Goal: Task Accomplishment & Management: Complete application form

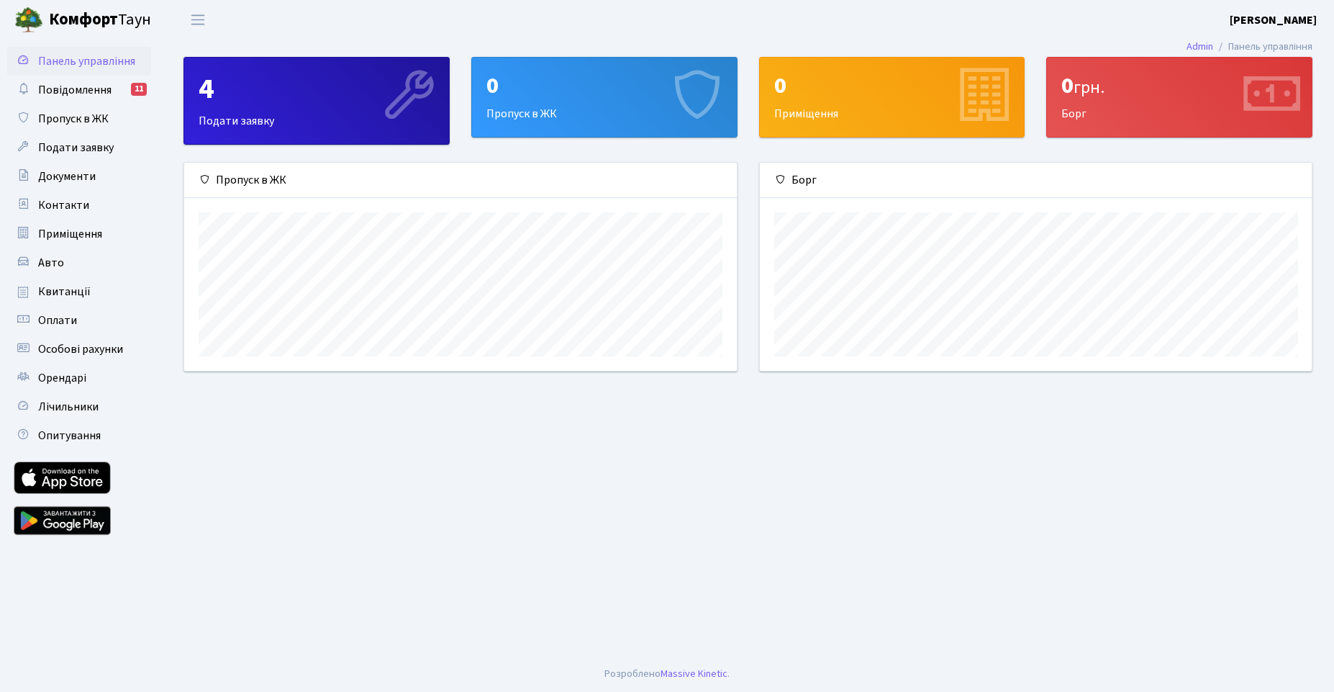
scroll to position [208, 552]
click at [68, 259] on link "Авто" at bounding box center [79, 262] width 144 height 29
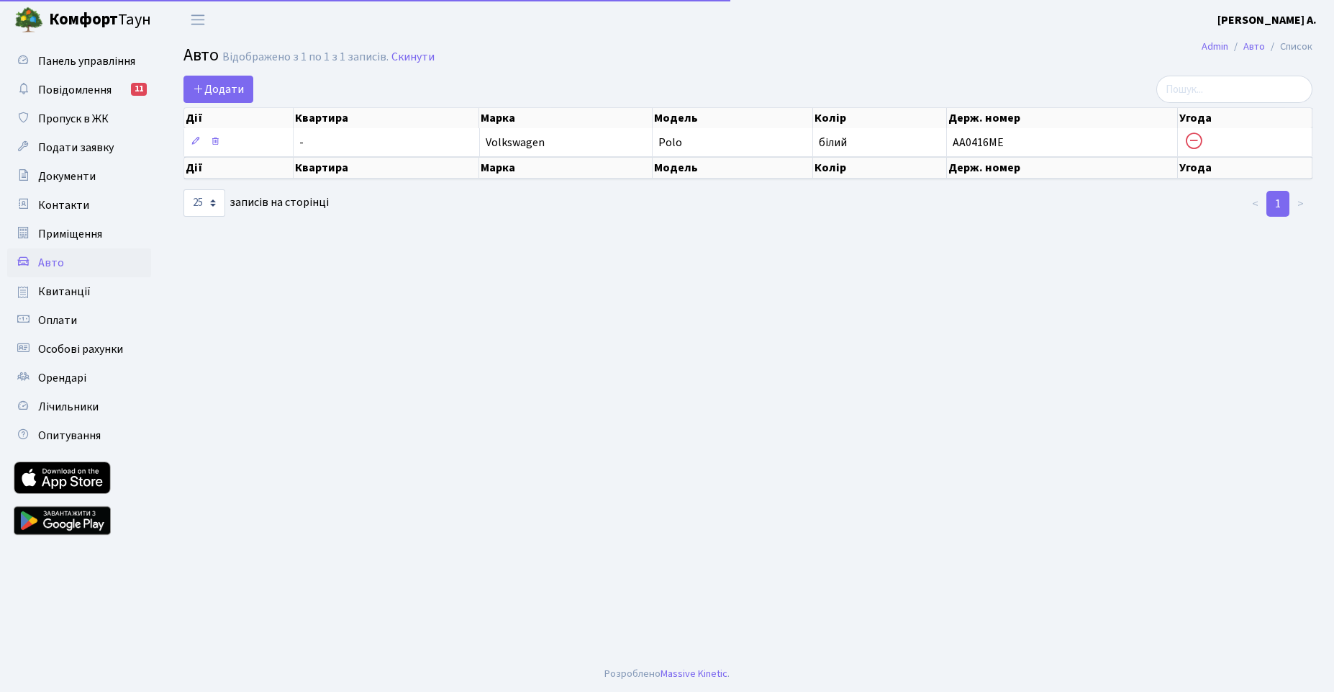
select select "25"
click at [73, 89] on span "Повідомлення" at bounding box center [74, 90] width 73 height 16
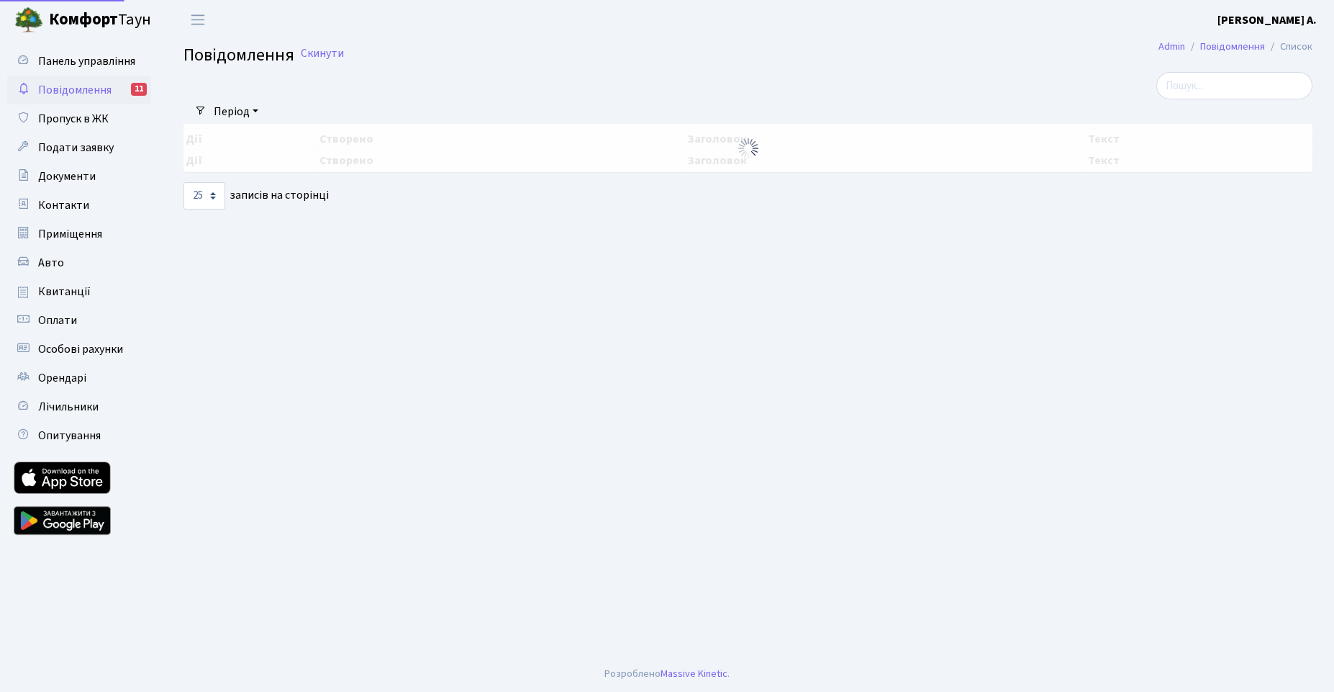
select select "25"
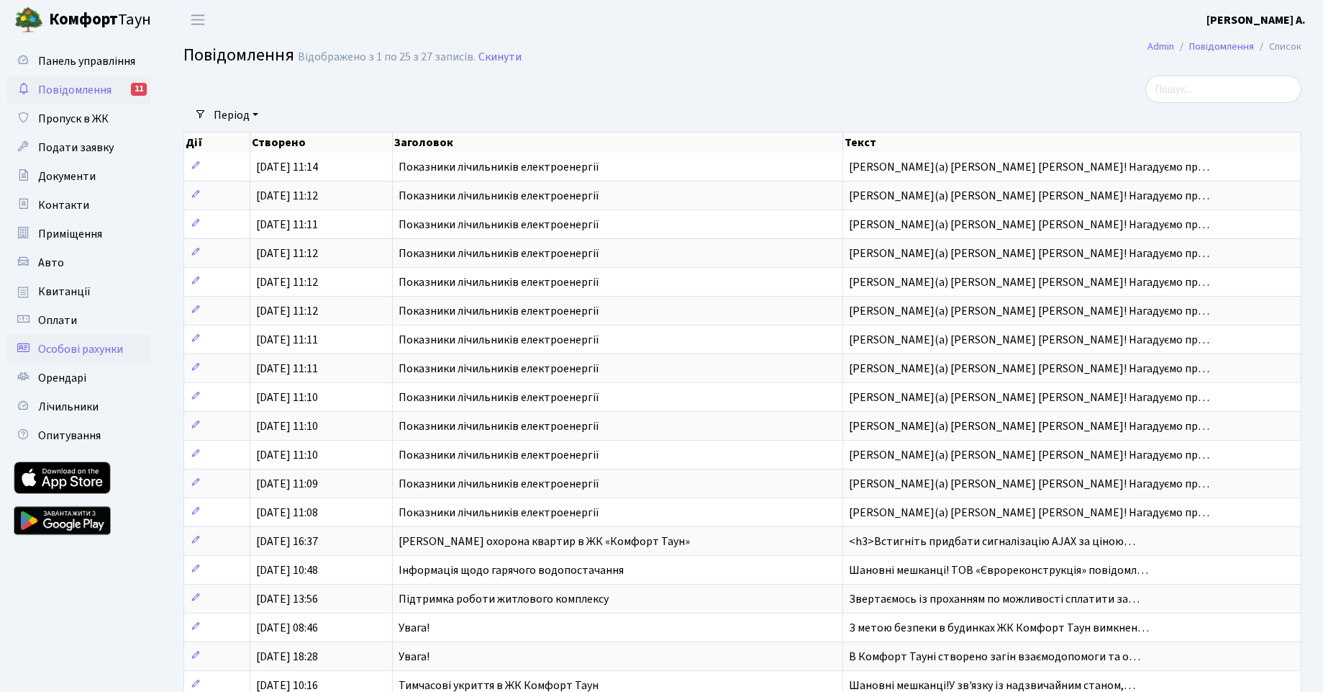
click at [73, 350] on span "Особові рахунки" at bounding box center [80, 349] width 85 height 16
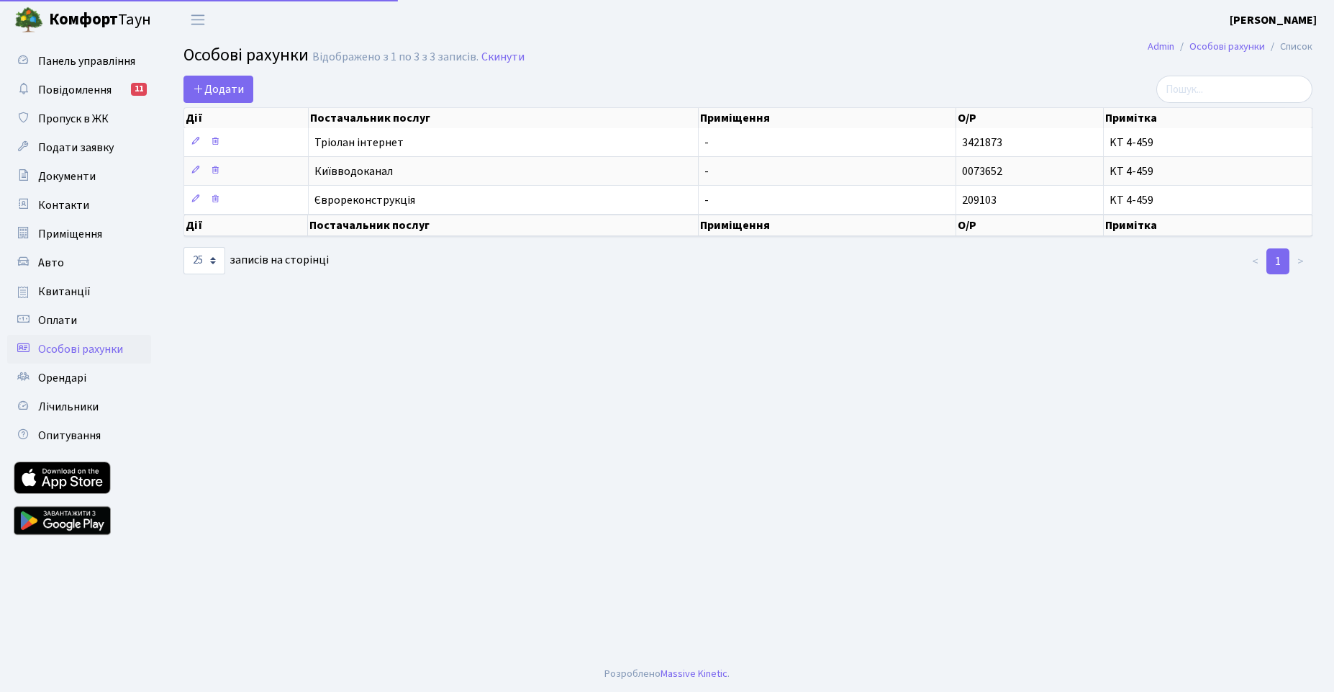
select select "25"
click at [66, 379] on span "Орендарі" at bounding box center [62, 378] width 48 height 16
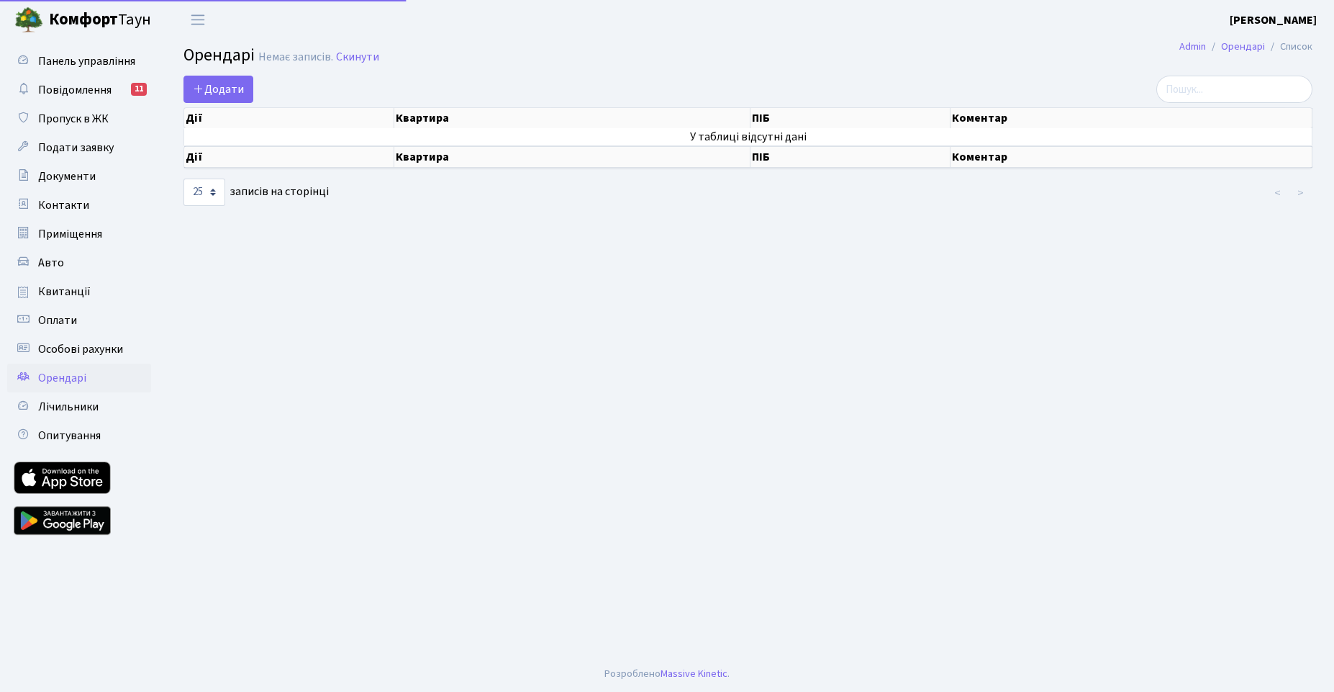
select select "25"
click at [218, 92] on span "Додати" at bounding box center [218, 89] width 51 height 16
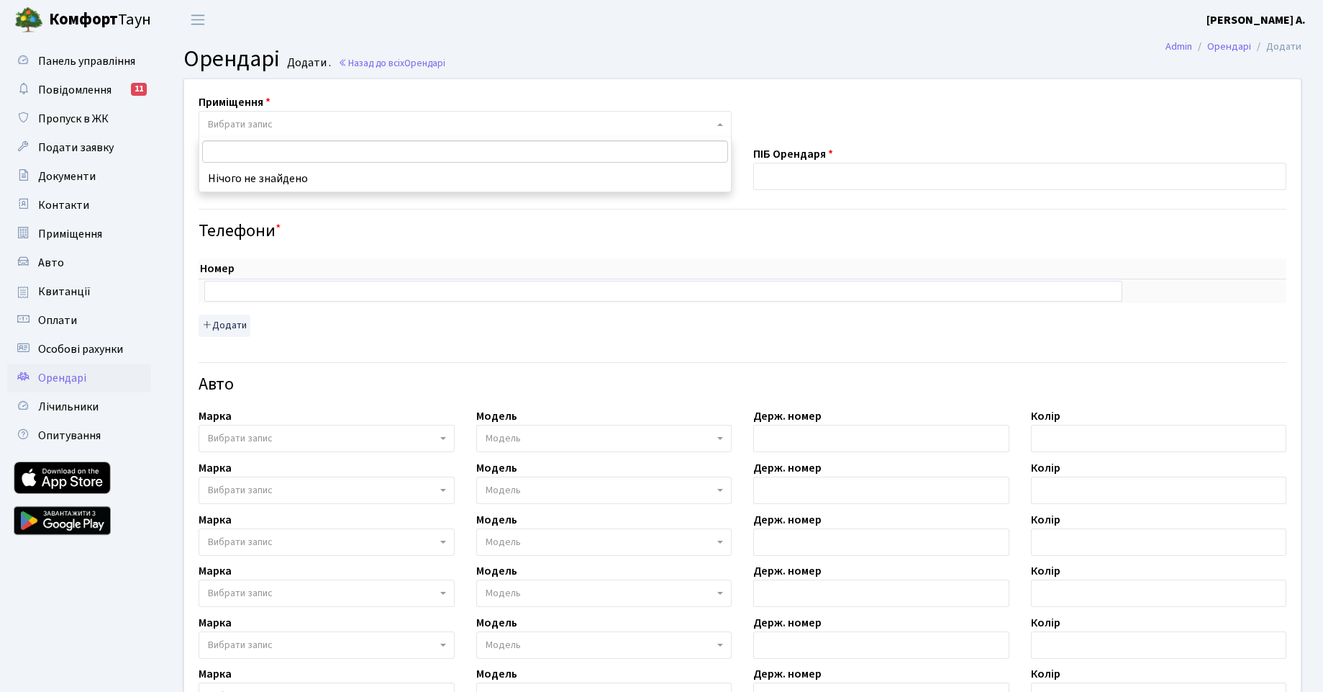
click at [259, 130] on span "Вибрати запис" at bounding box center [240, 124] width 65 height 14
click at [287, 189] on li "Нічого не знайдено" at bounding box center [465, 179] width 532 height 26
click at [307, 209] on hr at bounding box center [743, 209] width 1088 height 1
click at [81, 375] on span "Орендарі" at bounding box center [62, 378] width 48 height 16
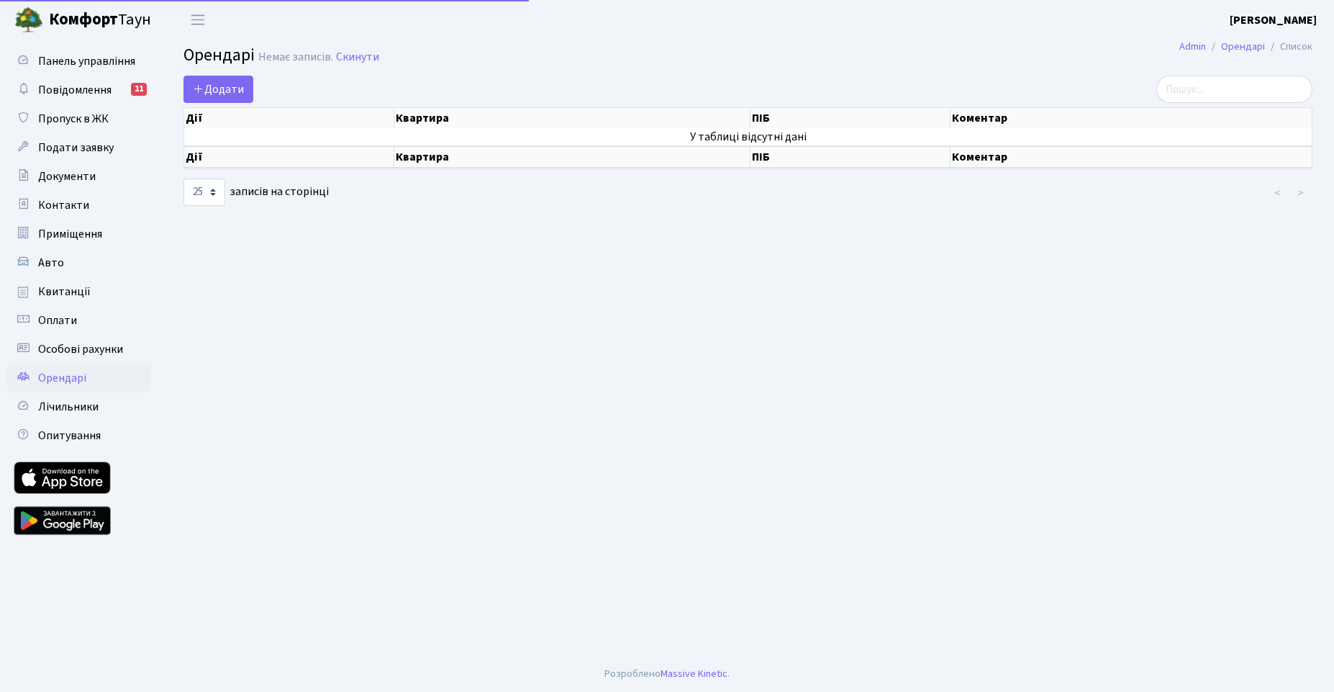
select select "25"
click at [1284, 19] on b "[PERSON_NAME]" at bounding box center [1273, 20] width 87 height 16
click at [1224, 68] on link "Вийти" at bounding box center [1244, 79] width 143 height 22
